Goal: Information Seeking & Learning: Check status

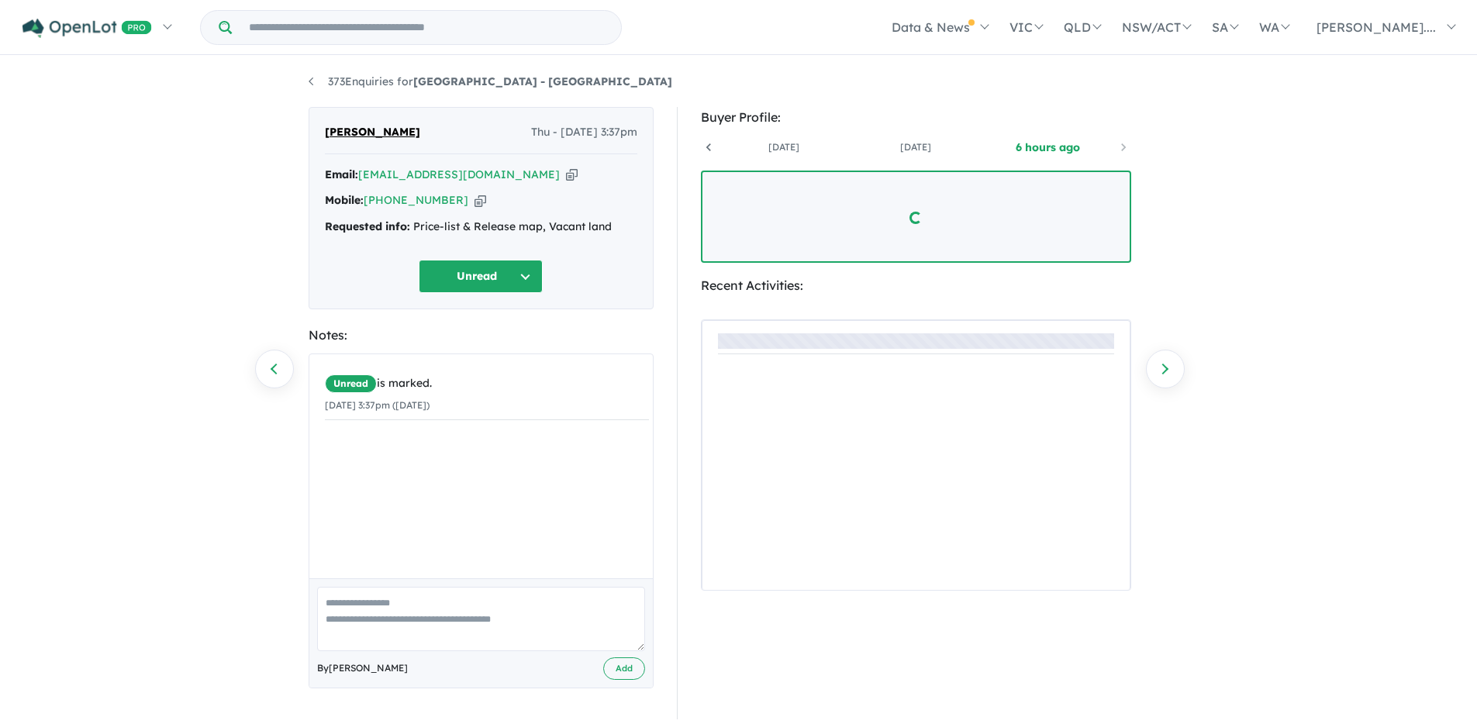
scroll to position [0, 115]
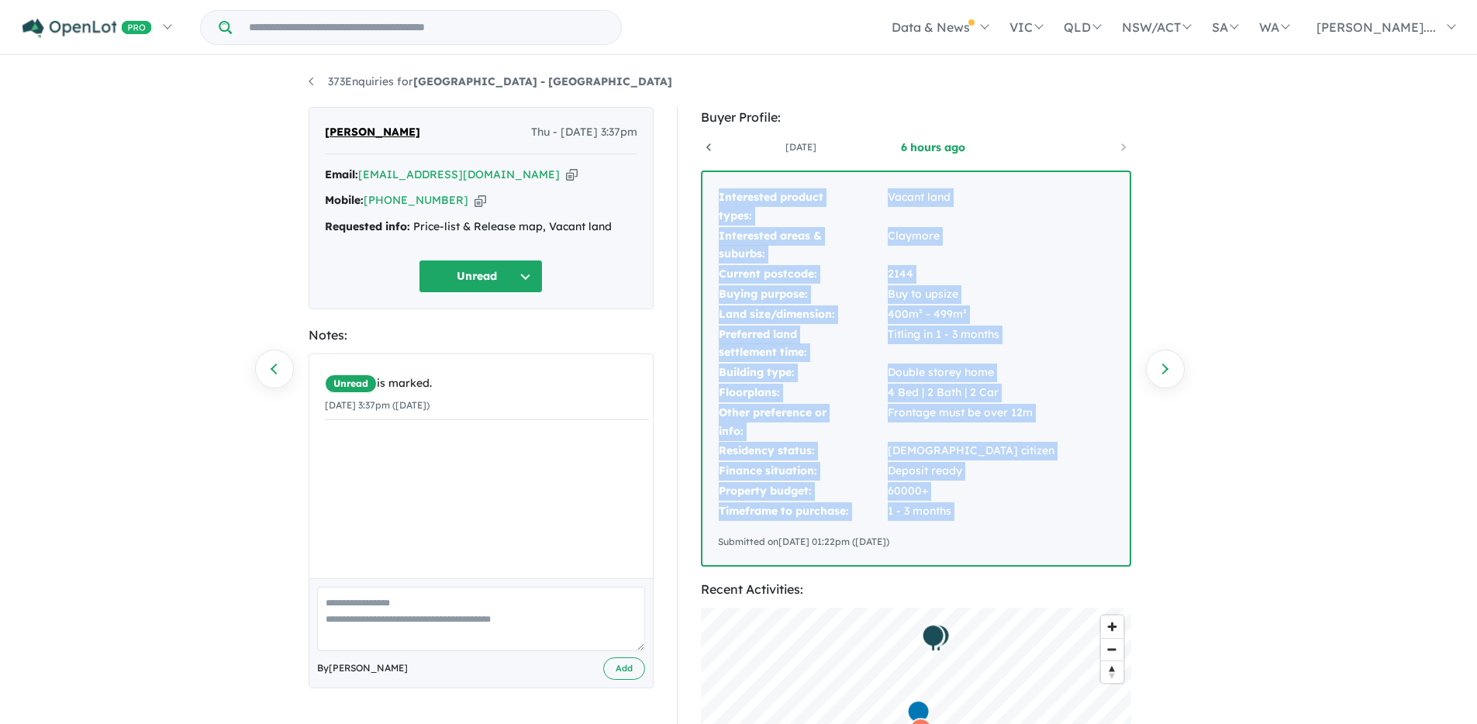
drag, startPoint x: 719, startPoint y: 198, endPoint x: 1000, endPoint y: 528, distance: 433.8
click at [1000, 528] on div "Interested product types: Vacant land Interested areas & suburbs: [GEOGRAPHIC_D…" at bounding box center [915, 368] width 427 height 393
copy tbody "Interested product types: Vacant land Interested areas & suburbs: [GEOGRAPHIC_D…"
click at [566, 176] on icon "button" at bounding box center [572, 175] width 12 height 16
copy tbody "Interested product types: Vacant land Interested areas & suburbs: [GEOGRAPHIC_D…"
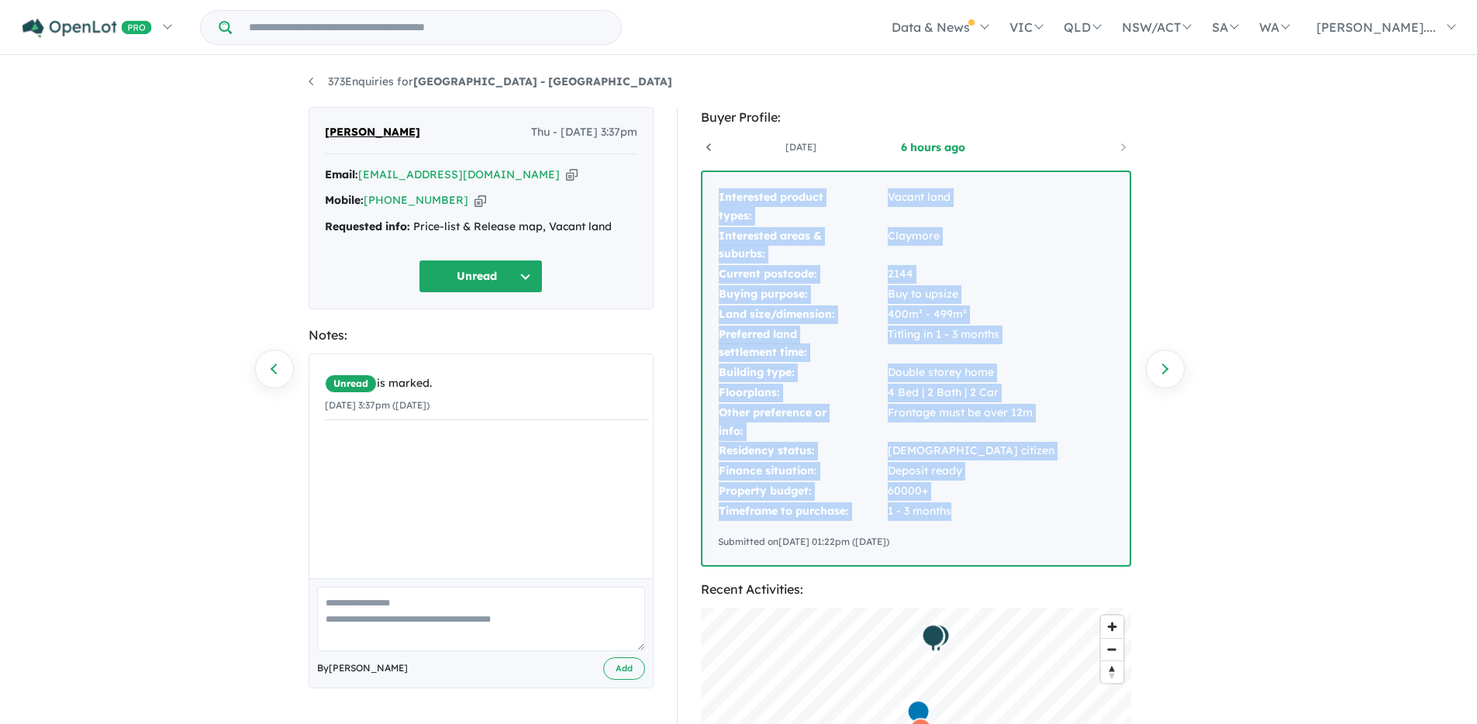
drag, startPoint x: 719, startPoint y: 197, endPoint x: 957, endPoint y: 505, distance: 389.5
click at [957, 505] on tbody "Interested product types: Vacant land Interested areas & suburbs: [GEOGRAPHIC_D…" at bounding box center [886, 355] width 337 height 334
copy tbody "Interested product types: Vacant land Interested areas & suburbs: [GEOGRAPHIC_D…"
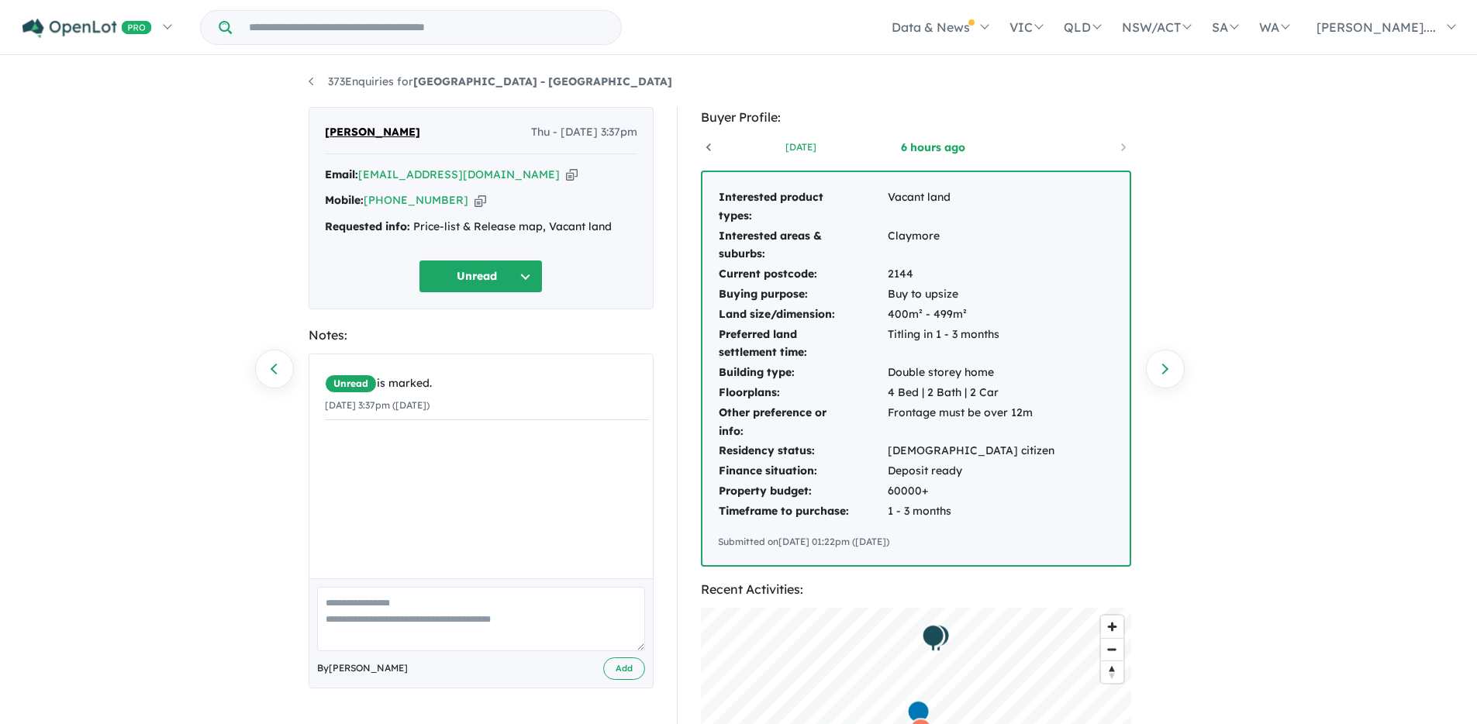
drag, startPoint x: 782, startPoint y: 135, endPoint x: 787, endPoint y: 142, distance: 8.4
click at [782, 136] on div "[DATE] [DATE] 6 hours ago" at bounding box center [916, 147] width 430 height 23
click at [788, 143] on link "[DATE]" at bounding box center [801, 148] width 132 height 16
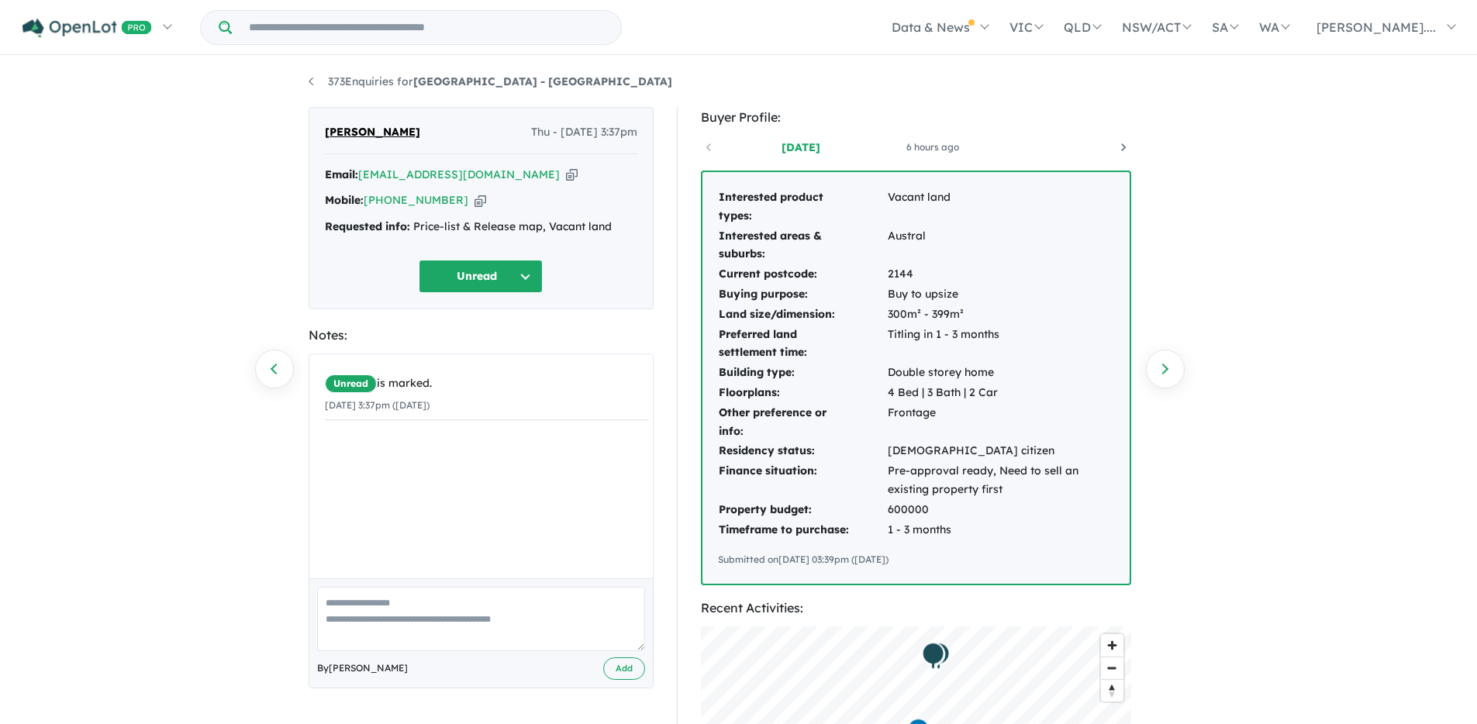
scroll to position [0, 0]
click at [797, 150] on link "[DATE]" at bounding box center [784, 148] width 132 height 16
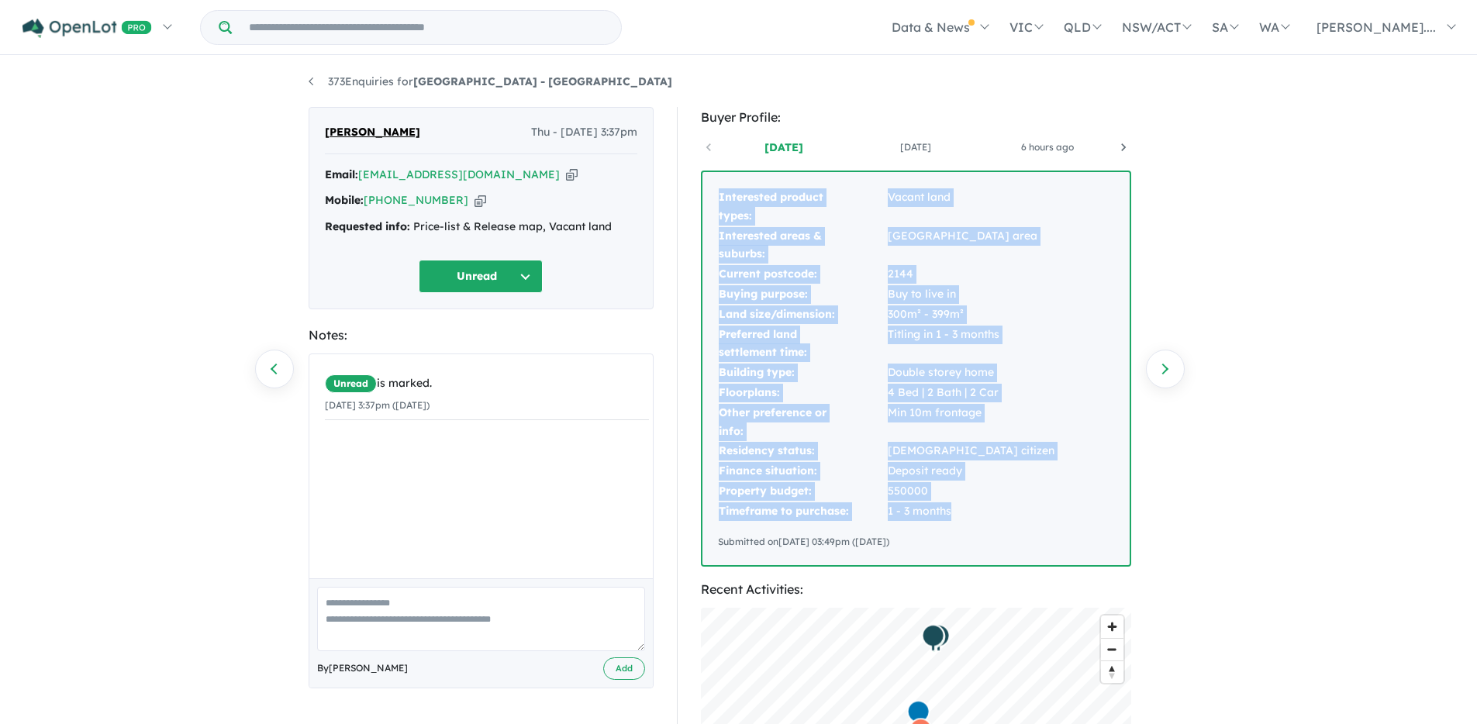
drag, startPoint x: 720, startPoint y: 193, endPoint x: 951, endPoint y: 519, distance: 399.8
click at [951, 519] on tbody "Interested product types: Vacant land Interested areas & suburbs: [GEOGRAPHIC_D…" at bounding box center [886, 355] width 337 height 334
copy tbody "Interested product types: Vacant land Interested areas & suburbs: [GEOGRAPHIC_D…"
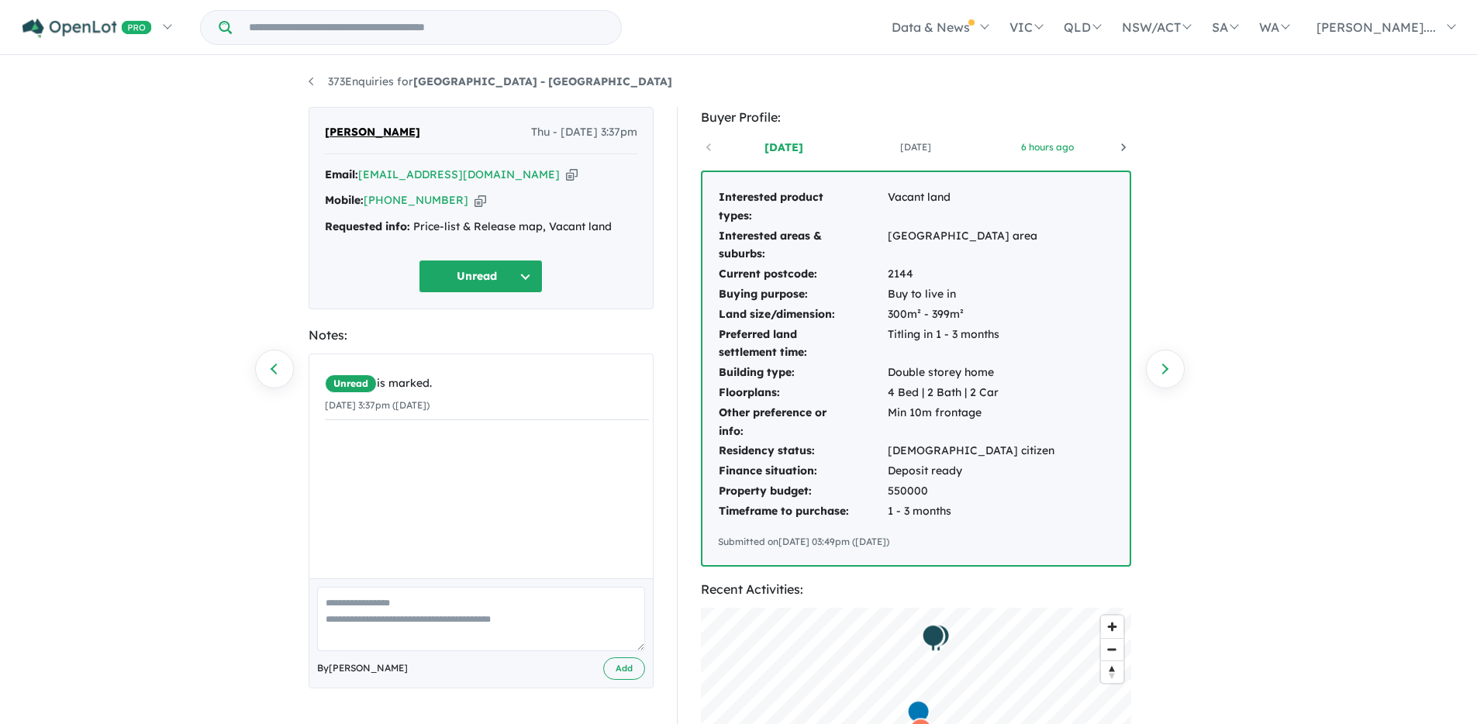
click at [1045, 149] on link "6 hours ago" at bounding box center [1047, 148] width 132 height 16
click at [750, 208] on td "Interested product types:" at bounding box center [802, 207] width 169 height 39
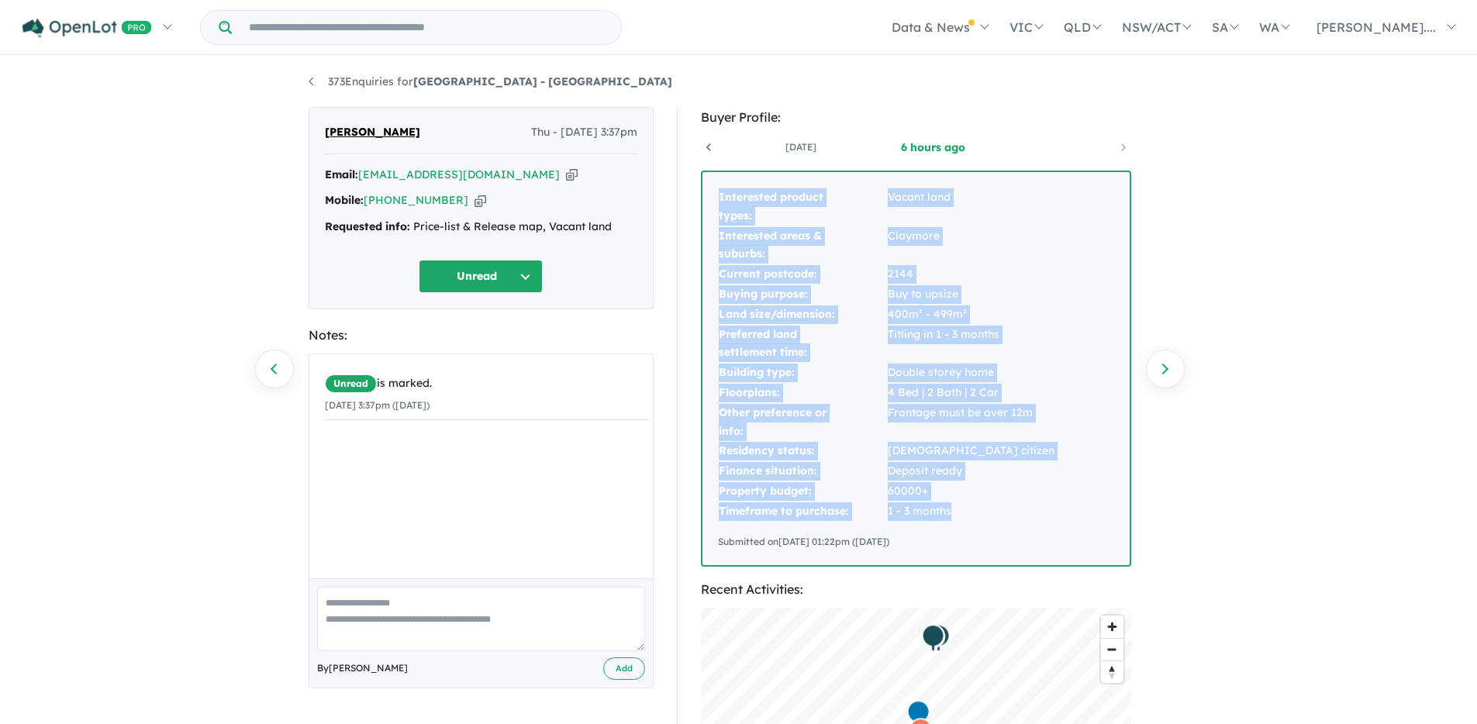
drag, startPoint x: 719, startPoint y: 198, endPoint x: 950, endPoint y: 517, distance: 393.7
click at [950, 517] on tbody "Interested product types: Vacant land Interested areas & suburbs: [GEOGRAPHIC_D…" at bounding box center [886, 355] width 337 height 334
copy tbody "Interested product types: Vacant land Interested areas & suburbs: [GEOGRAPHIC_D…"
click at [1166, 374] on link "Next enquiry" at bounding box center [1165, 369] width 39 height 39
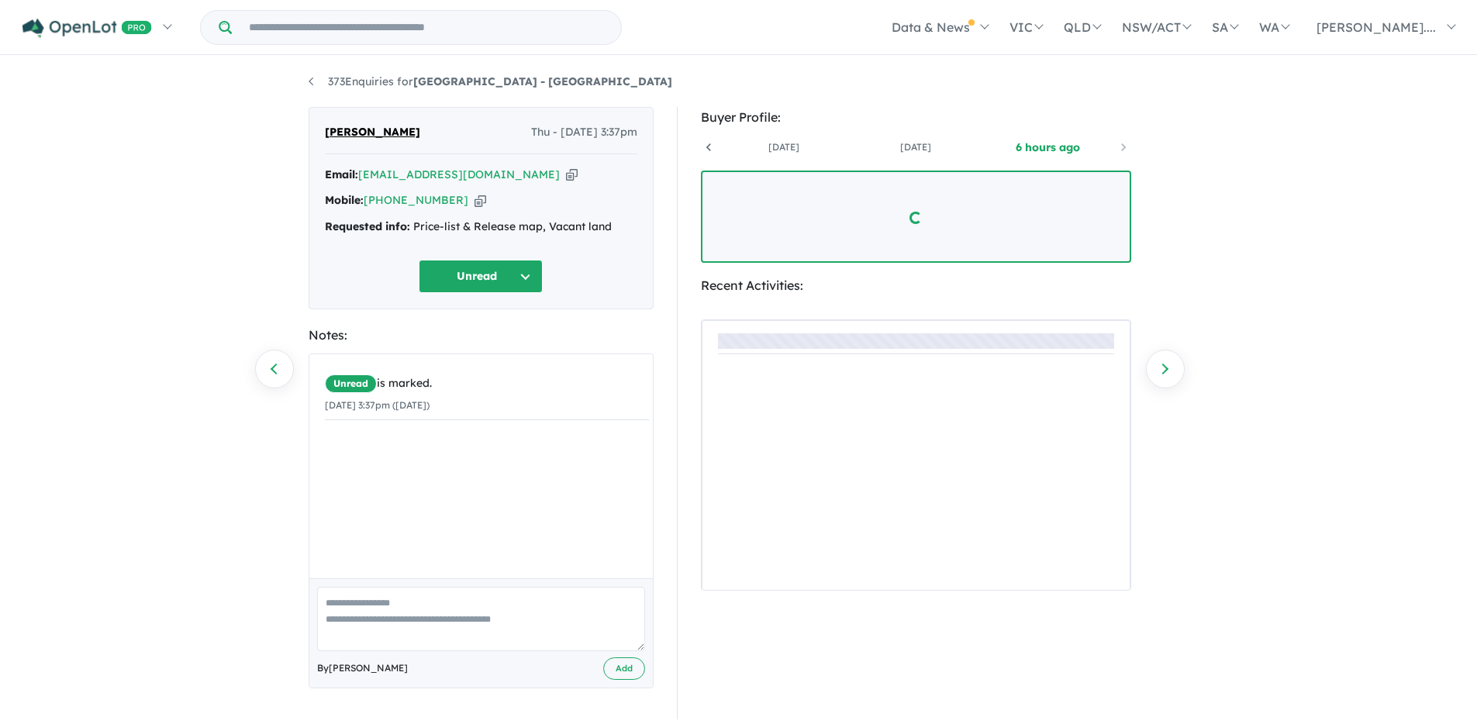
scroll to position [0, 115]
